Goal: Task Accomplishment & Management: Manage account settings

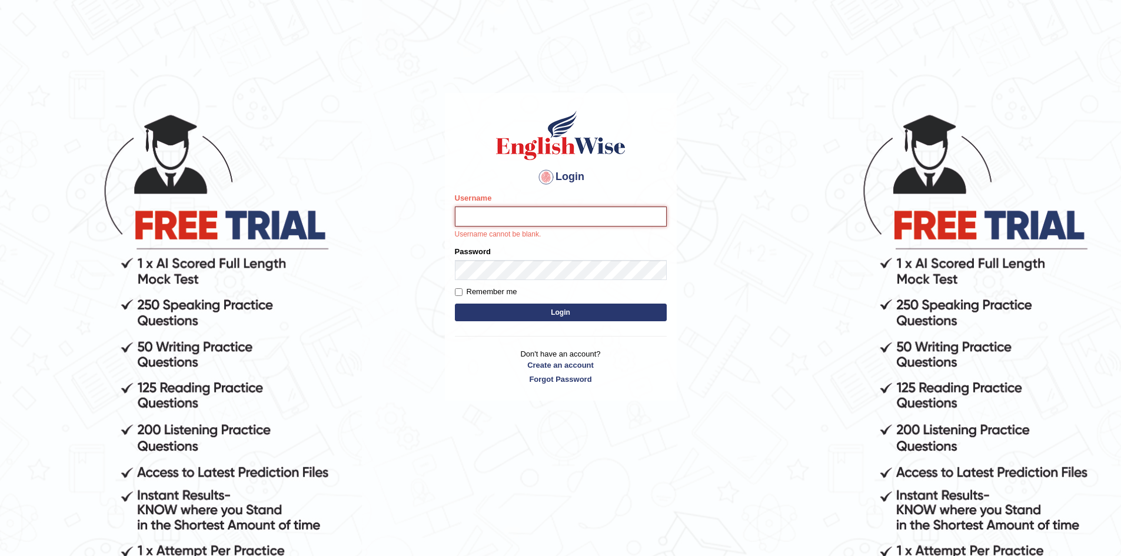
paste input "Talentededucation"
type input "Talentededucation"
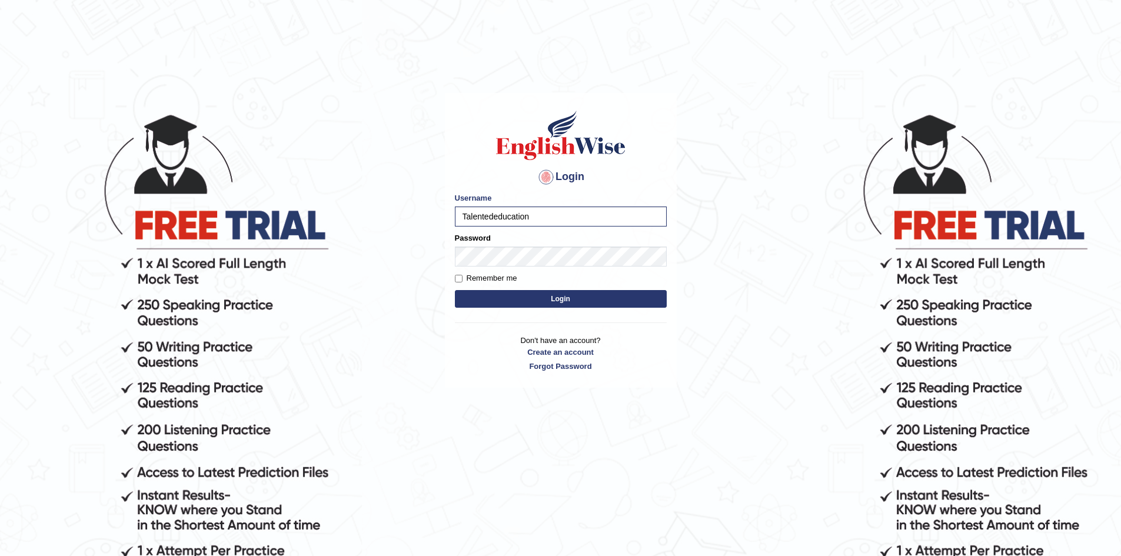
click at [459, 271] on form "Please fix the following errors: Username Talentededucation Password Remember m…" at bounding box center [561, 251] width 212 height 118
click at [460, 275] on input "Remember me" at bounding box center [459, 279] width 8 height 8
checkbox input "true"
click at [540, 301] on button "Login" at bounding box center [561, 299] width 212 height 18
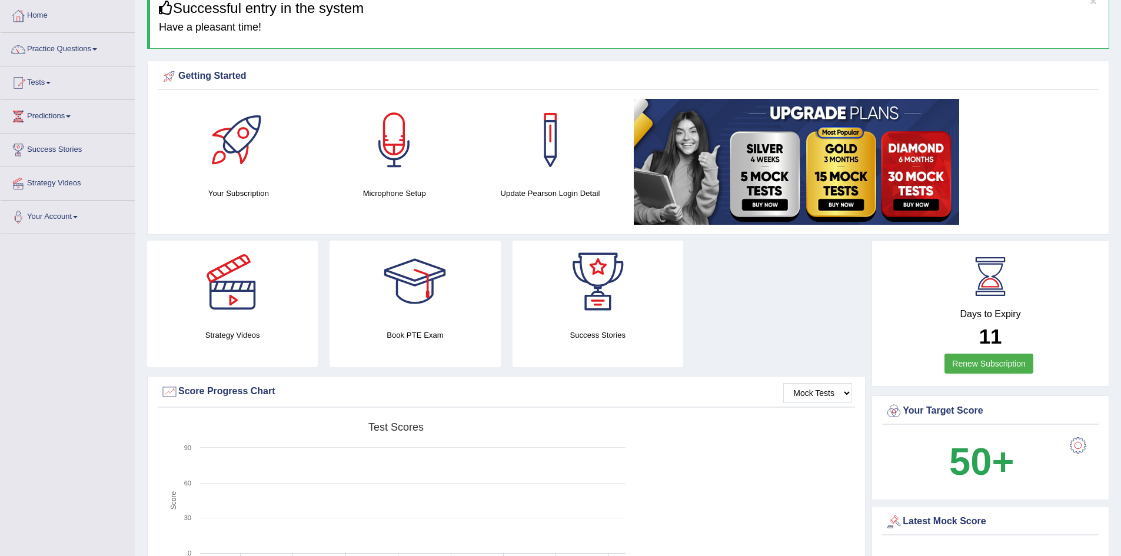
scroll to position [118, 0]
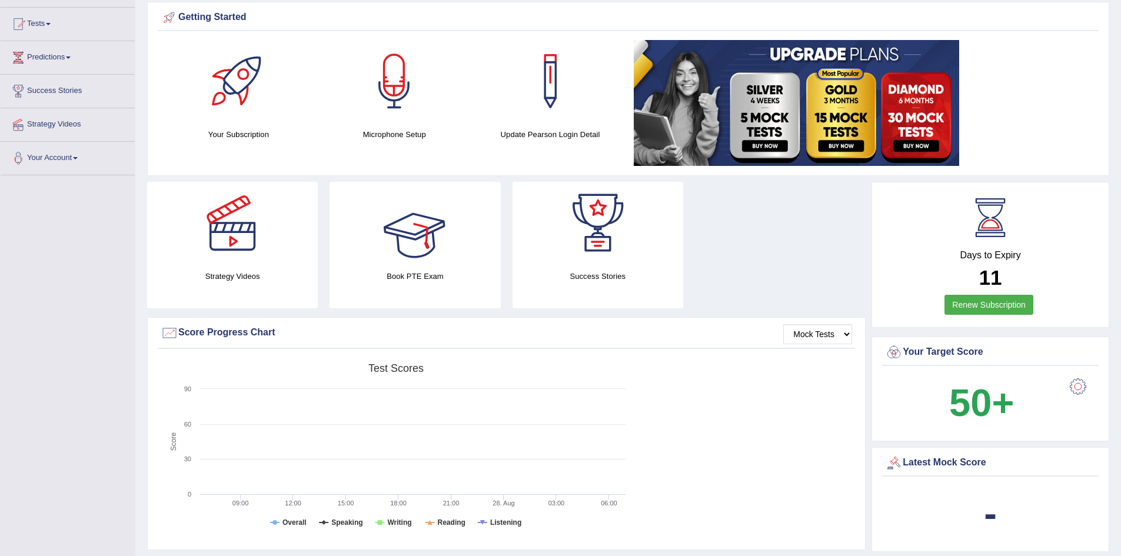
click at [292, 242] on link at bounding box center [232, 223] width 171 height 82
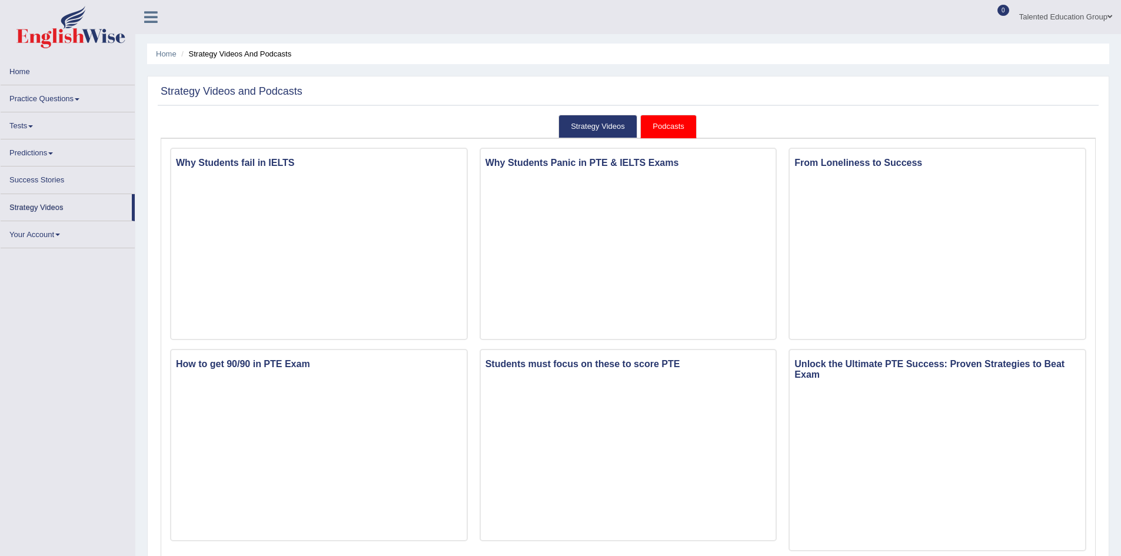
click at [98, 72] on link "Home" at bounding box center [68, 69] width 134 height 23
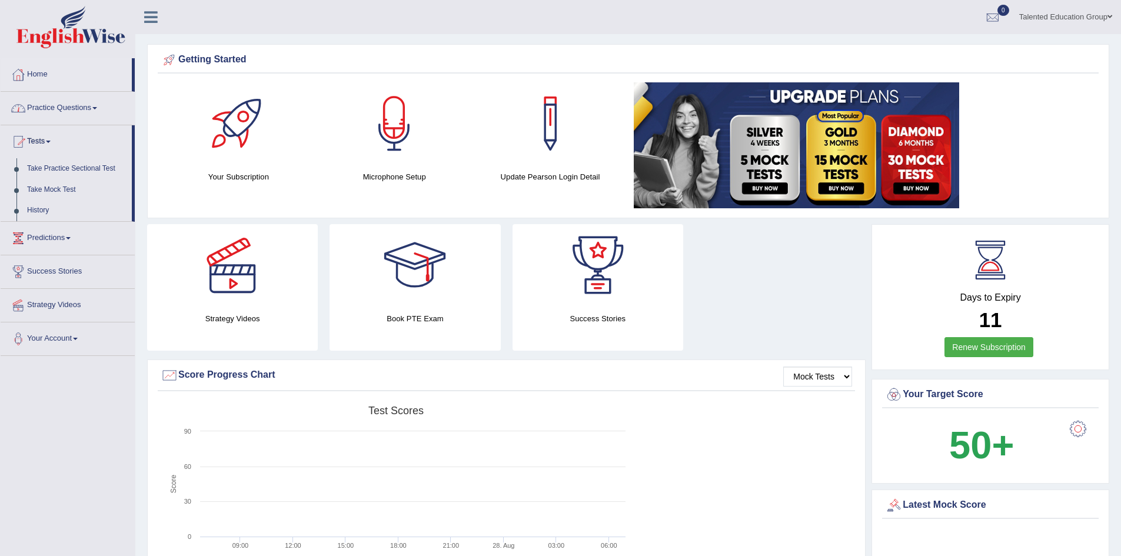
click at [106, 103] on link "Practice Questions" at bounding box center [68, 106] width 134 height 29
